Goal: Register for event/course

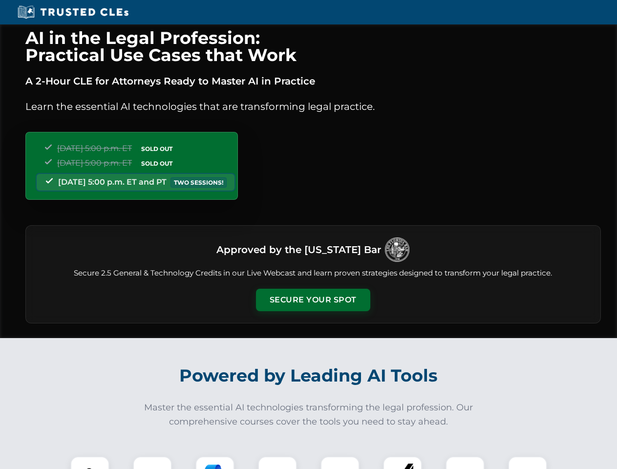
click at [313, 300] on button "Secure Your Spot" at bounding box center [313, 300] width 114 height 22
click at [90, 463] on img at bounding box center [90, 476] width 28 height 28
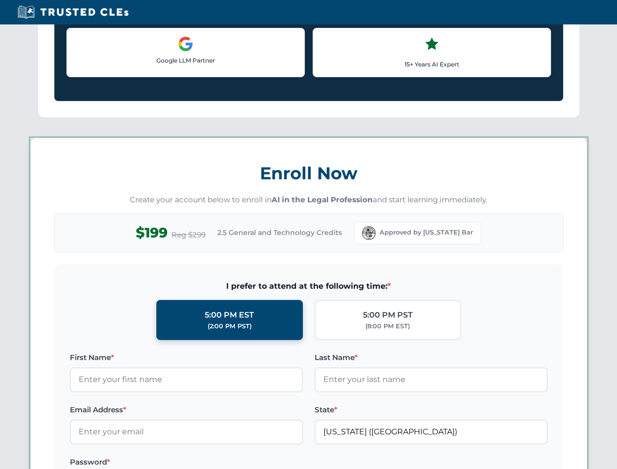
click at [215, 463] on label "Password *" at bounding box center [186, 463] width 233 height 12
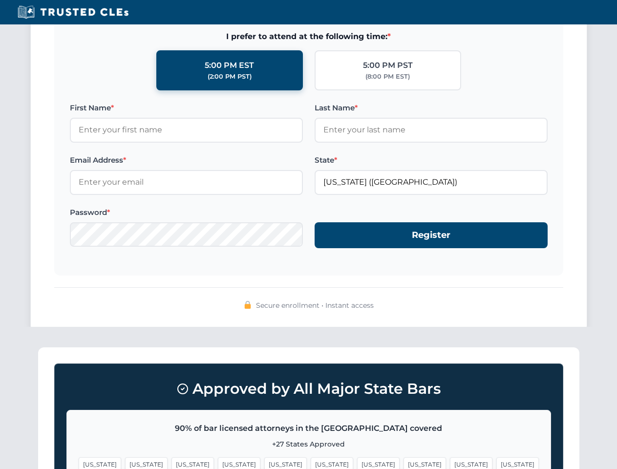
click at [450, 463] on span "[US_STATE]" at bounding box center [471, 464] width 43 height 14
